Goal: Task Accomplishment & Management: Manage account settings

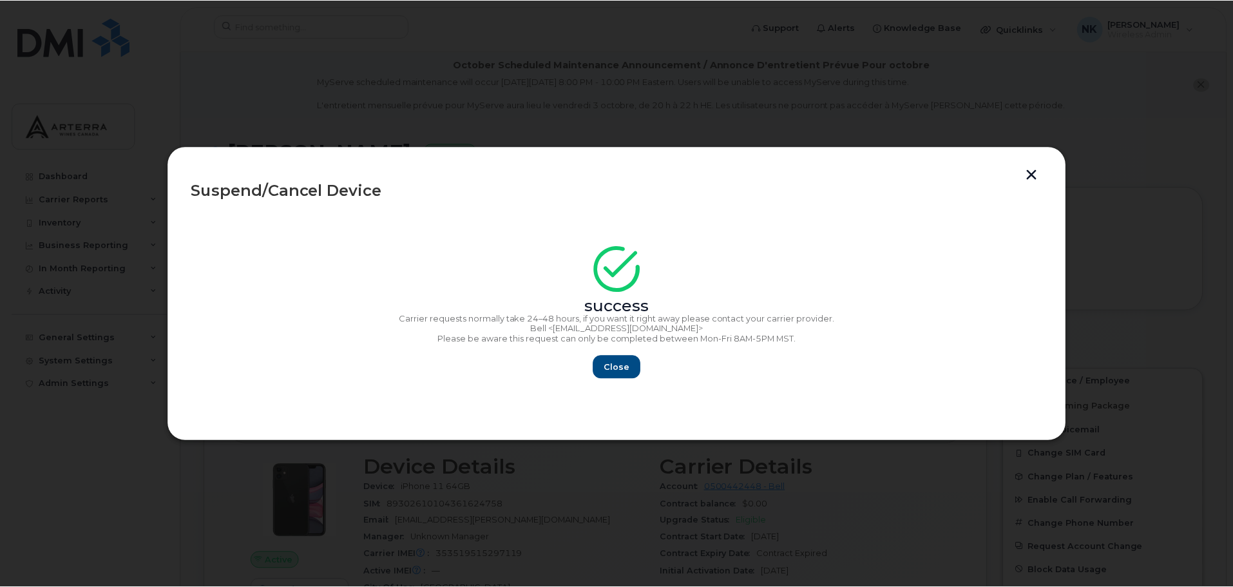
scroll to position [258, 0]
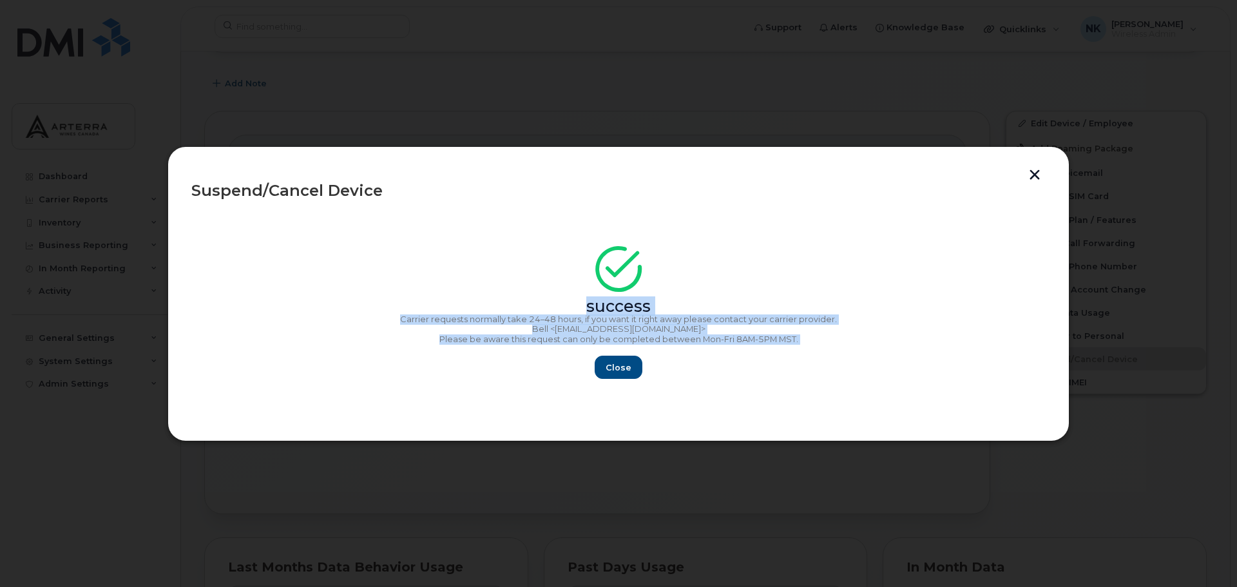
click at [1035, 177] on button "button" at bounding box center [1034, 176] width 19 height 14
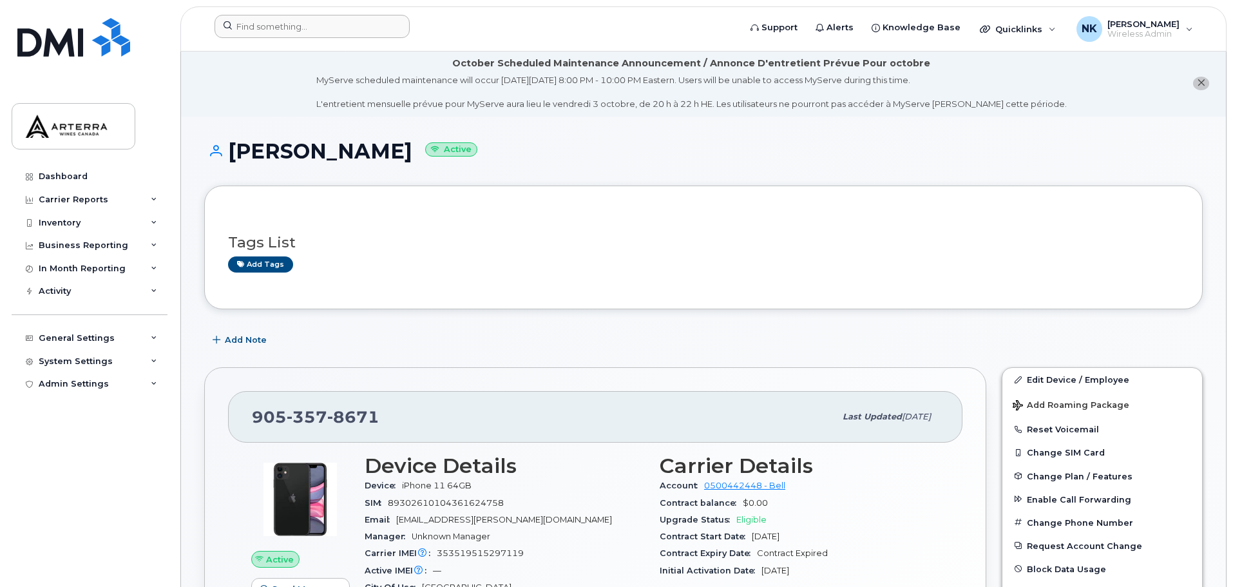
scroll to position [0, 0]
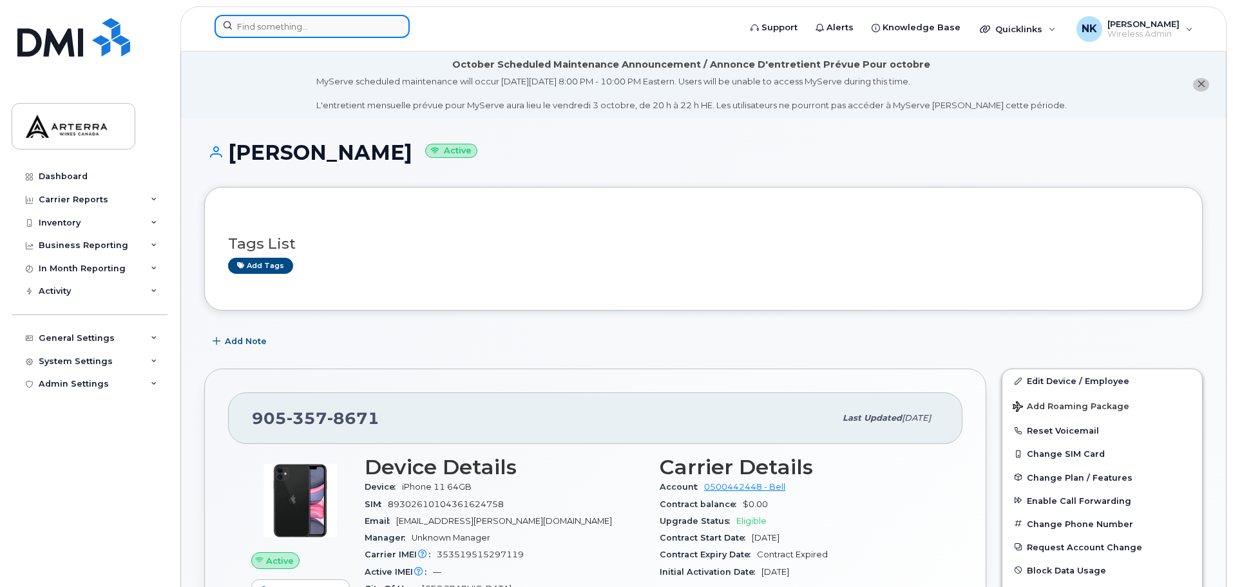
click at [368, 28] on input at bounding box center [312, 26] width 195 height 23
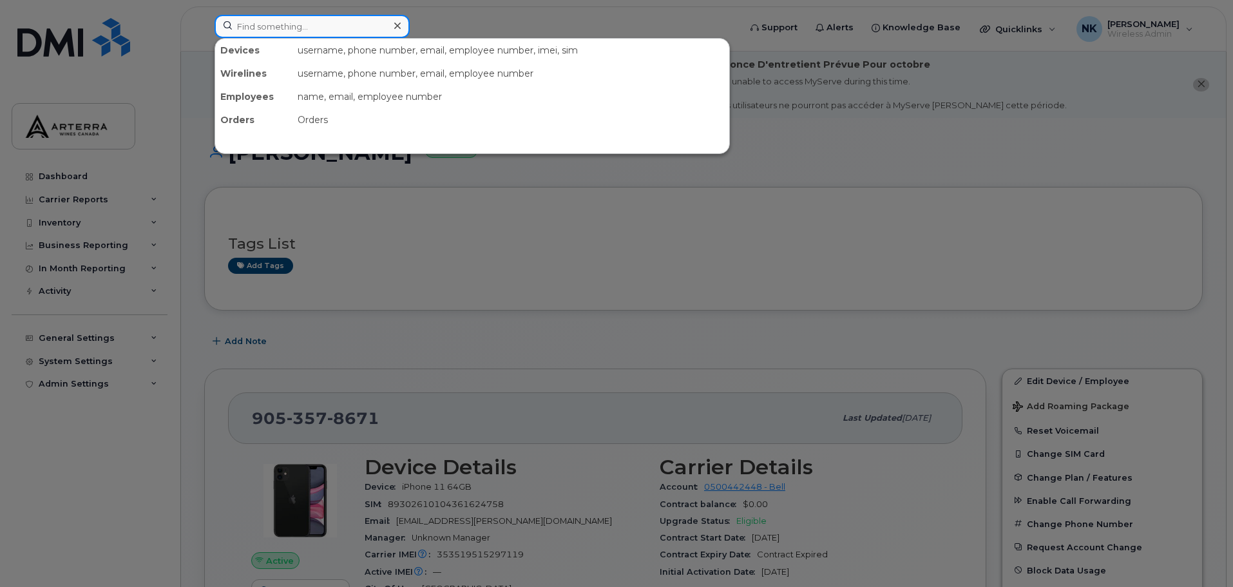
paste input "[PERSON_NAME]"
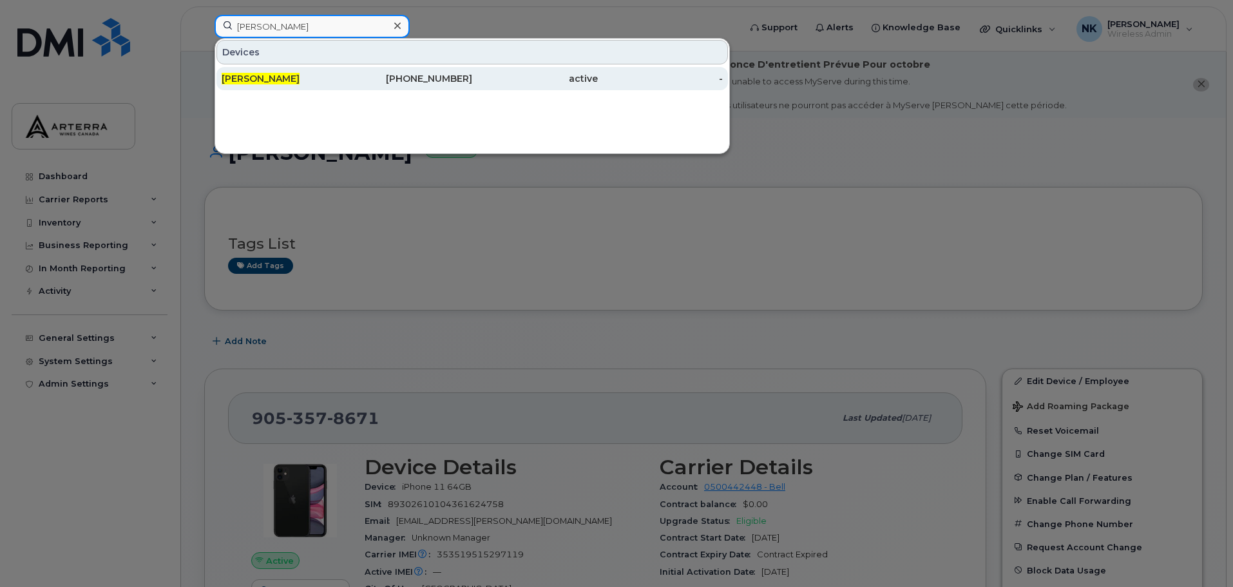
type input "[PERSON_NAME]"
click at [291, 75] on span "[PERSON_NAME]" at bounding box center [261, 79] width 78 height 12
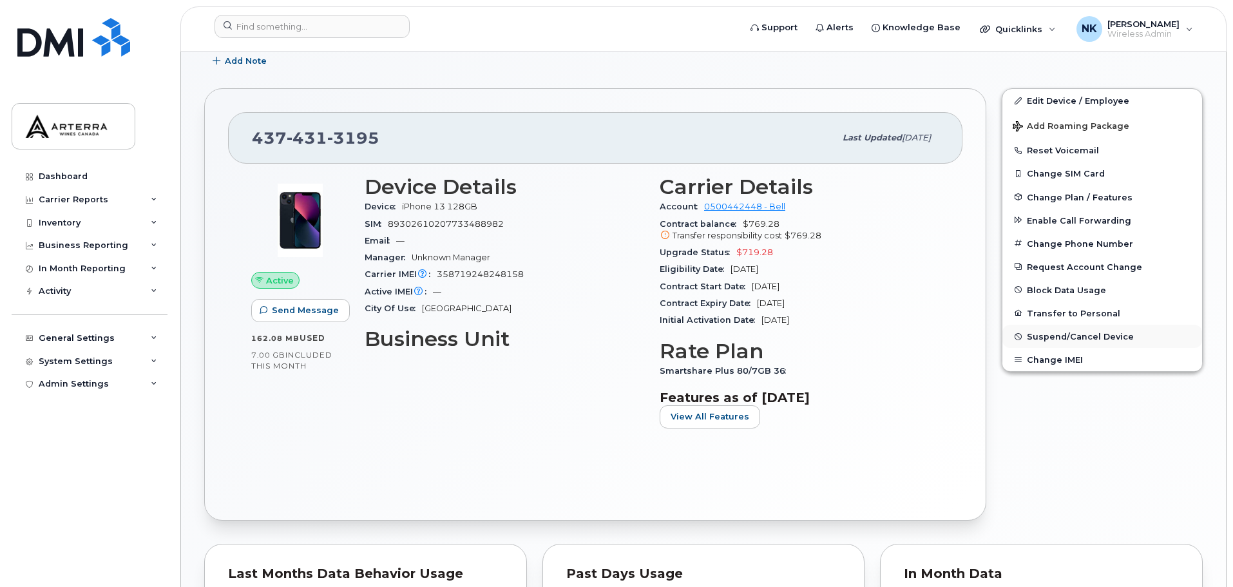
scroll to position [258, 0]
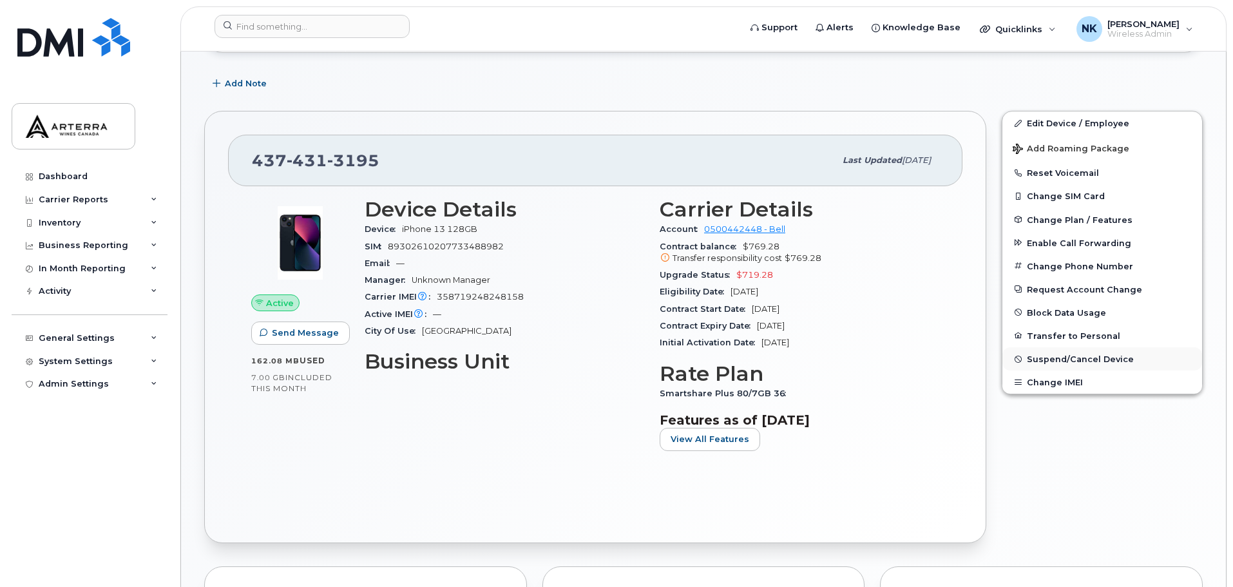
click at [1075, 361] on span "Suspend/Cancel Device" at bounding box center [1080, 359] width 107 height 10
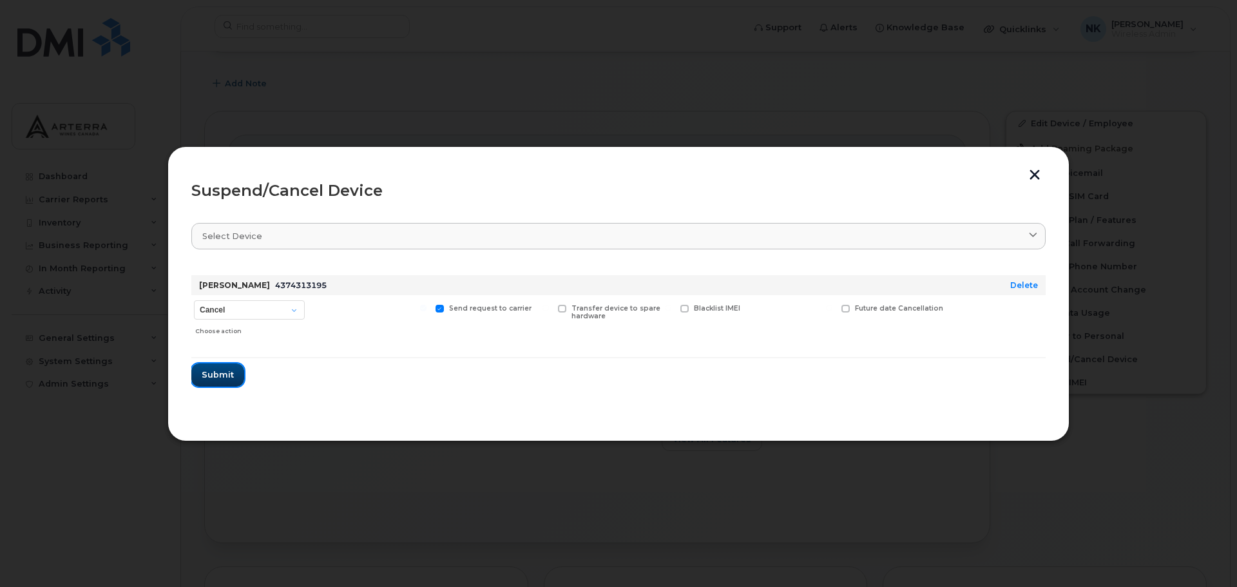
click at [213, 376] on span "Submit" at bounding box center [218, 375] width 32 height 12
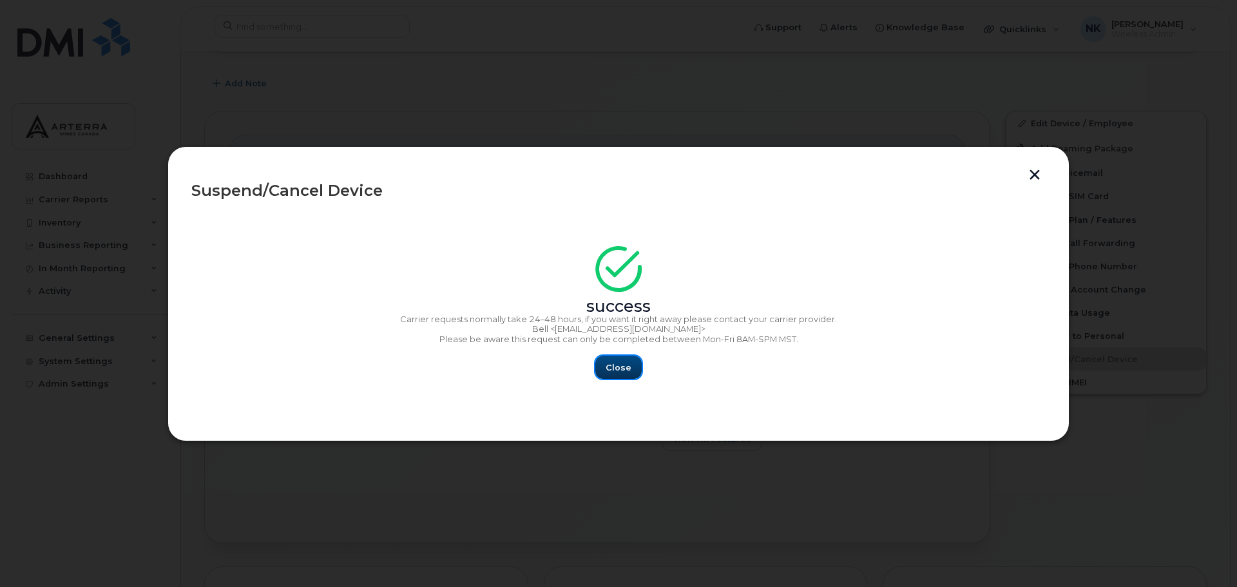
click at [615, 368] on span "Close" at bounding box center [619, 367] width 26 height 12
